Goal: Navigation & Orientation: Find specific page/section

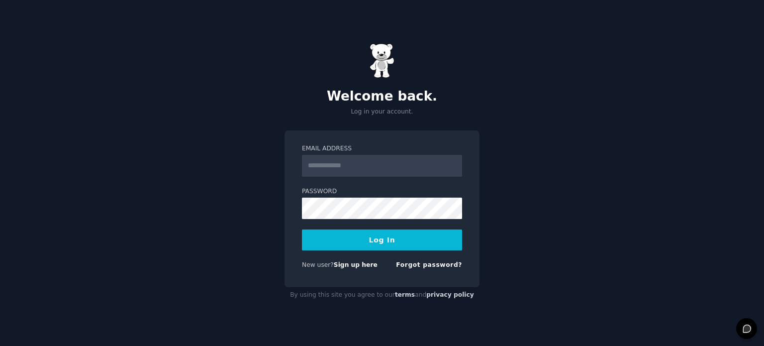
click at [371, 149] on label "Email Address" at bounding box center [382, 148] width 160 height 9
click at [371, 155] on input "Email Address" at bounding box center [382, 166] width 160 height 22
click at [374, 160] on input "Email Address" at bounding box center [382, 166] width 160 height 22
type input "**********"
click at [342, 239] on button "Log In" at bounding box center [382, 239] width 160 height 21
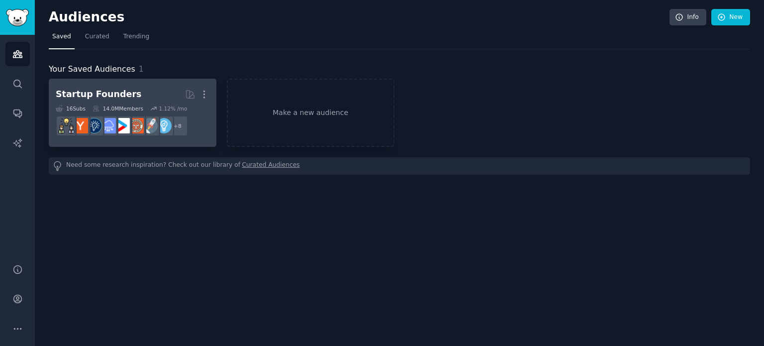
click at [160, 90] on h2 "Startup Founders More" at bounding box center [133, 94] width 154 height 17
